Goal: Check status

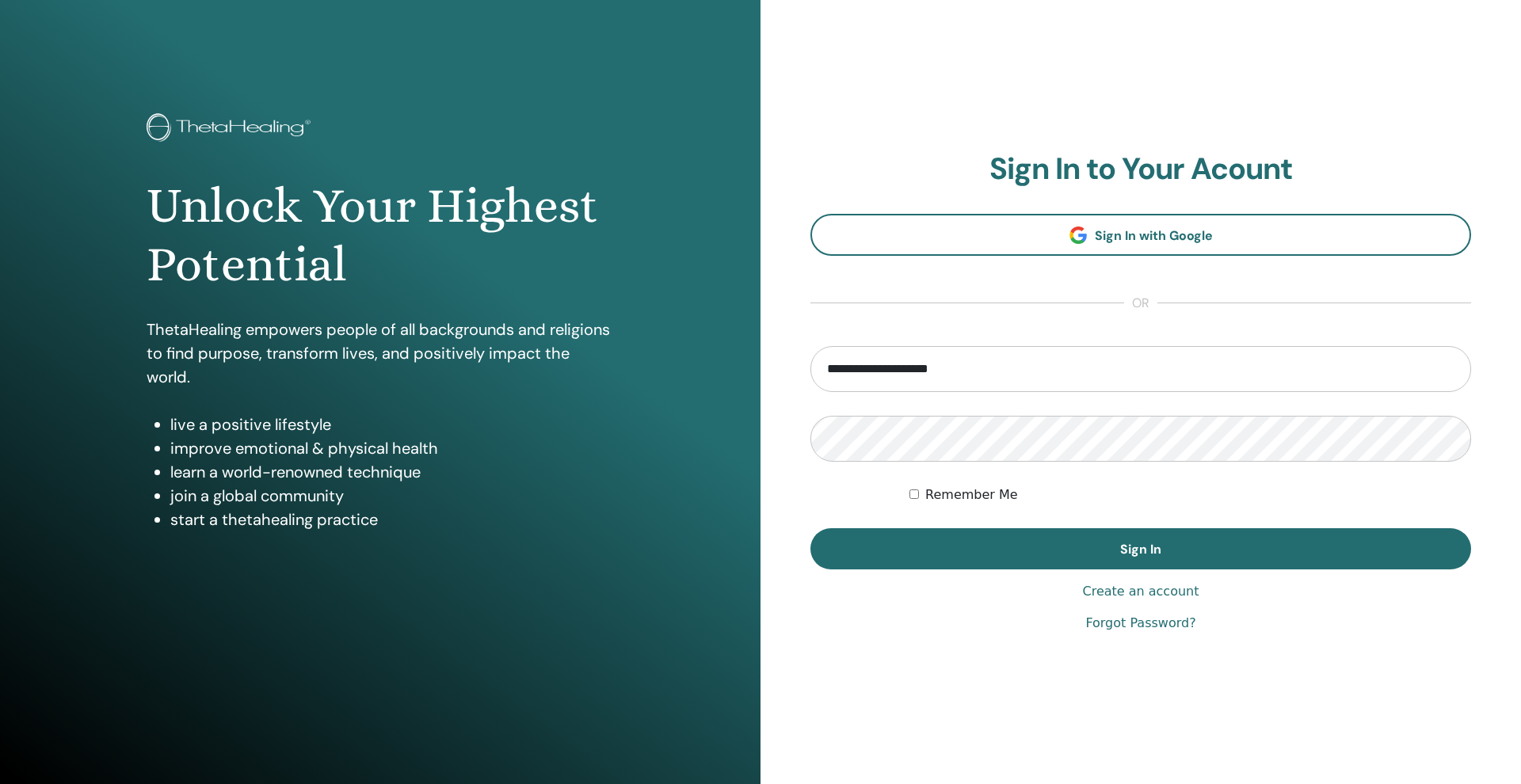
type input "**********"
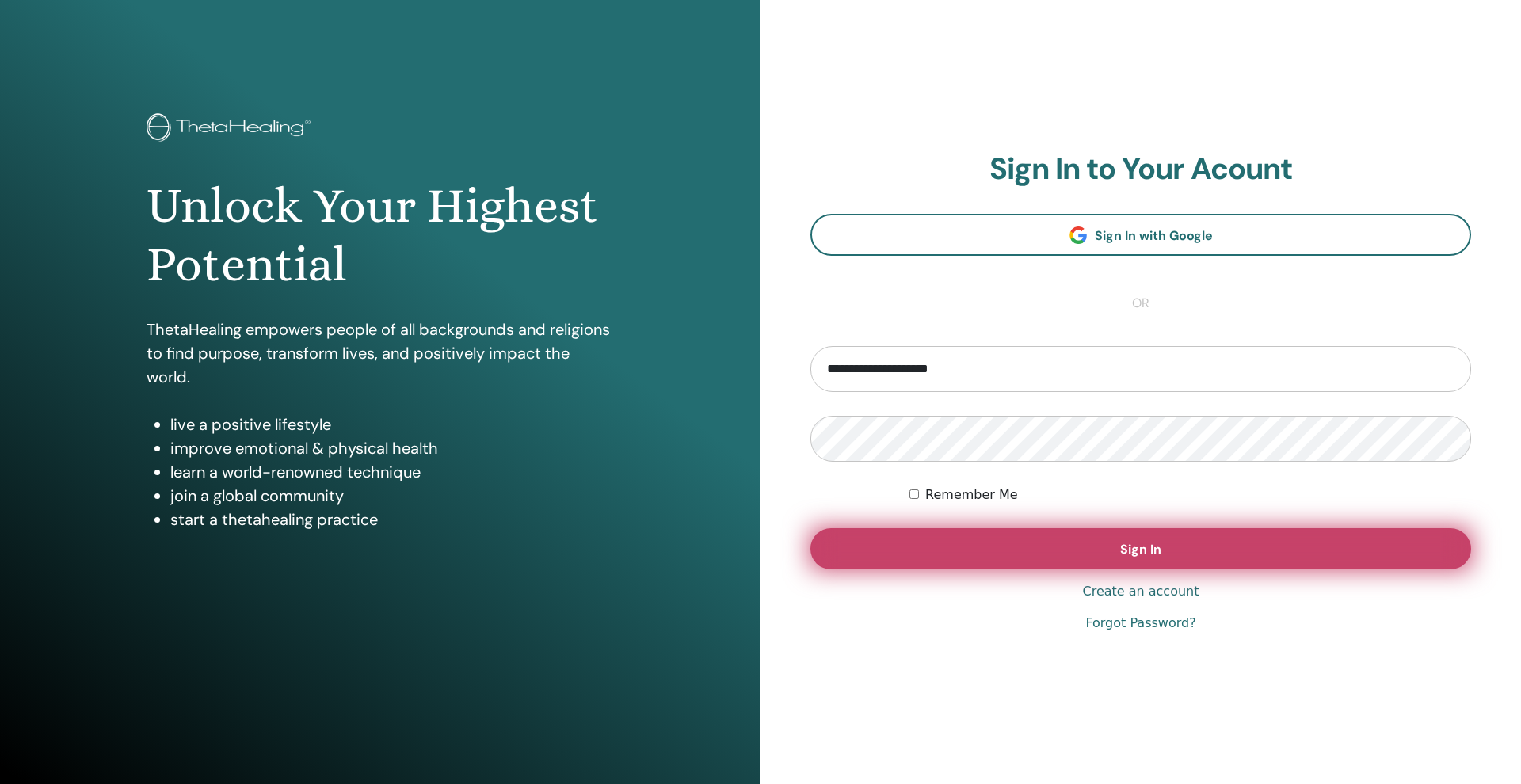
click at [968, 548] on button "Sign In" at bounding box center [1141, 549] width 661 height 41
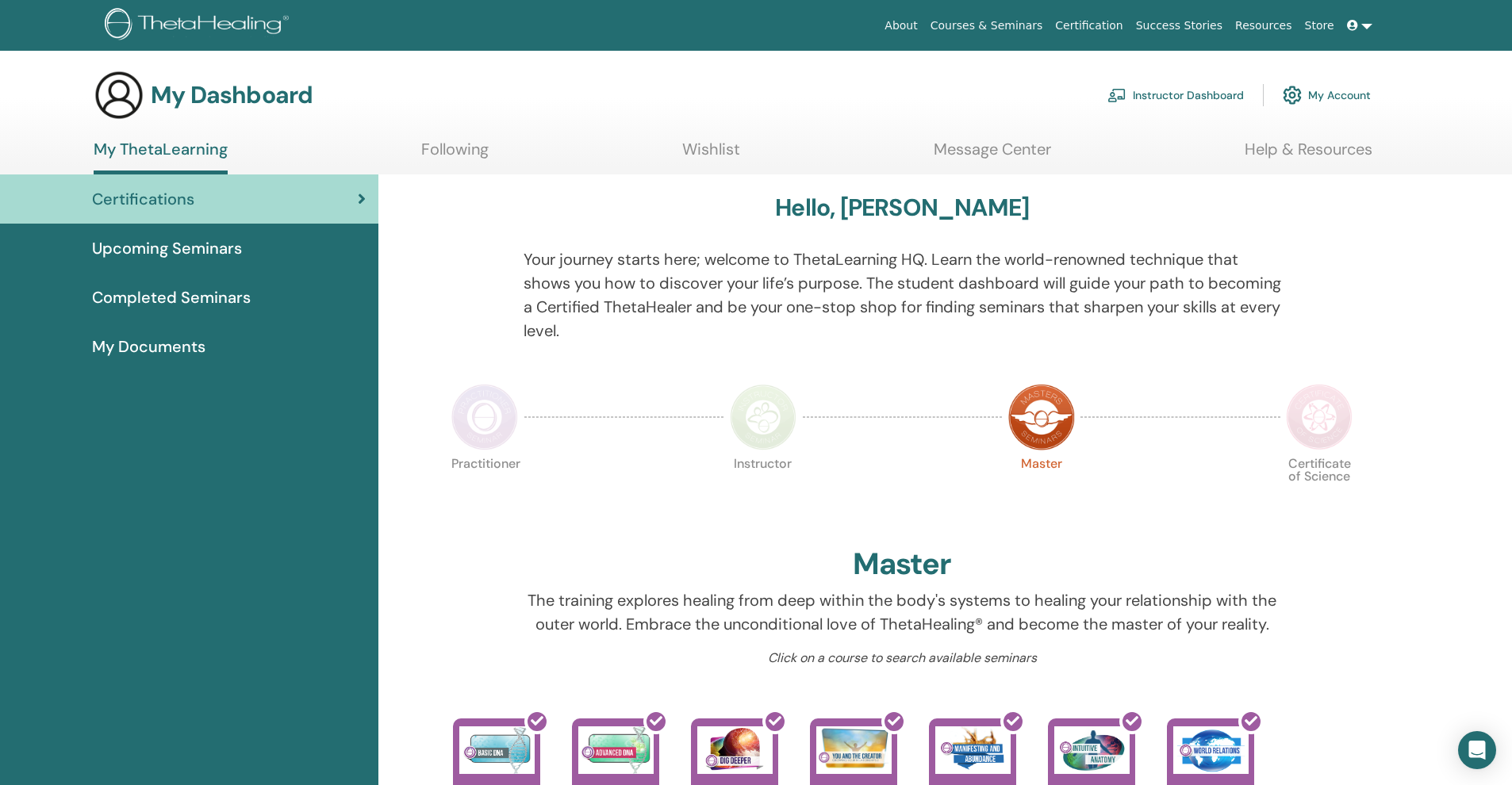
click at [190, 287] on span "Completed Seminars" at bounding box center [171, 297] width 159 height 24
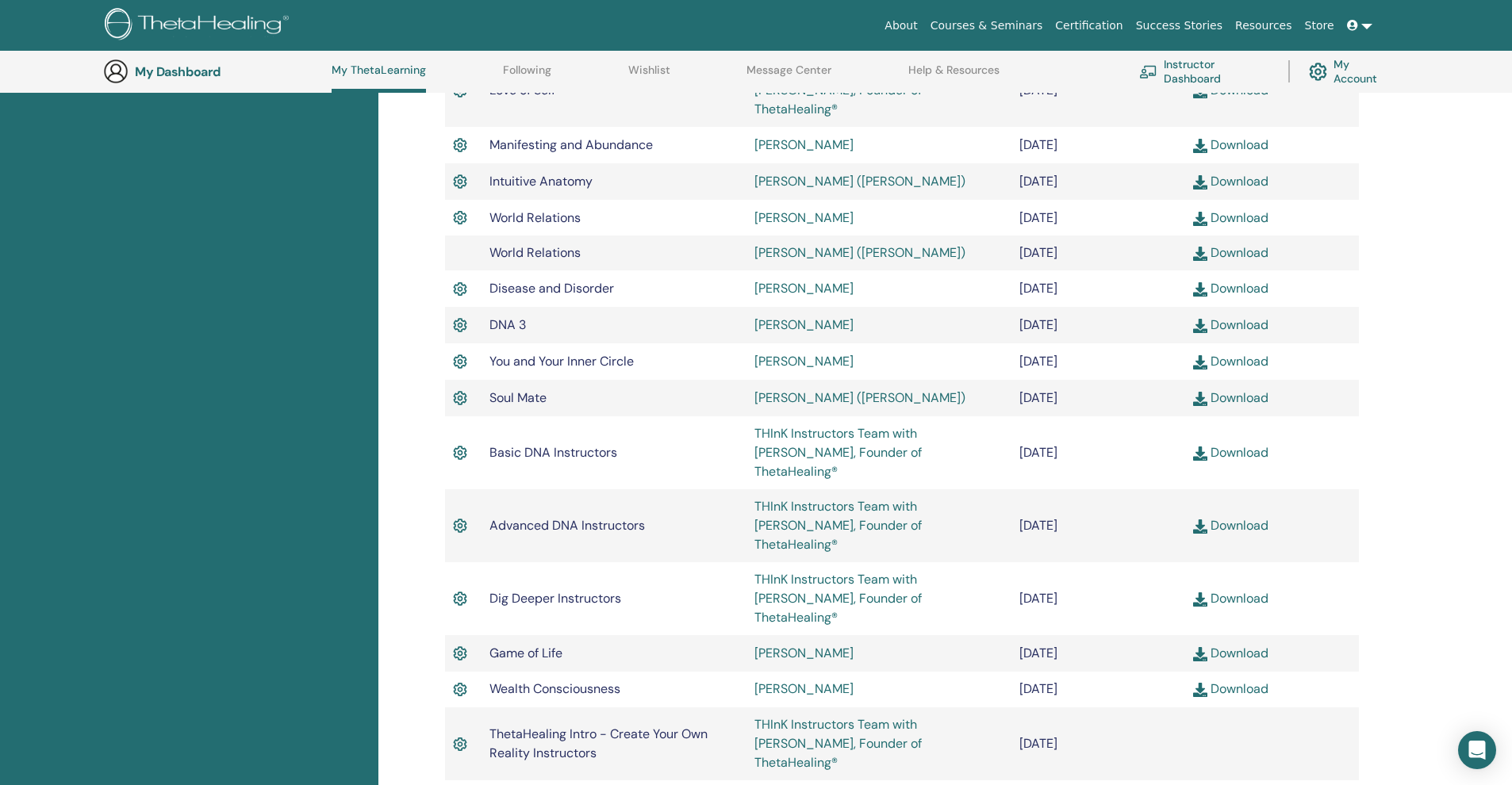
scroll to position [851, 0]
